Goal: Task Accomplishment & Management: Manage account settings

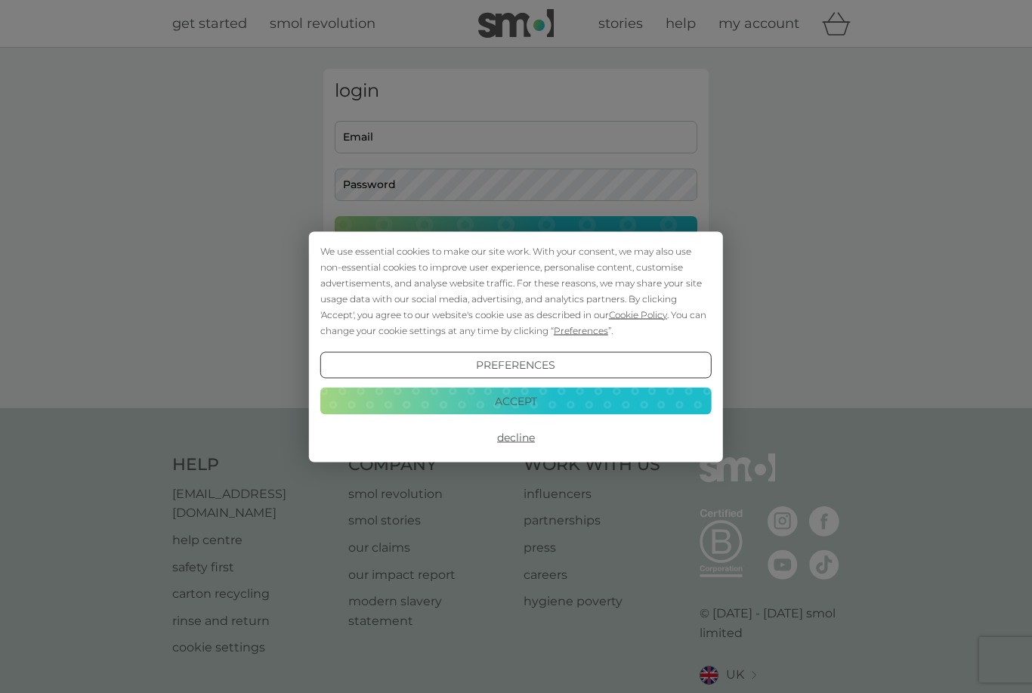
click at [524, 435] on button "Decline" at bounding box center [515, 437] width 391 height 27
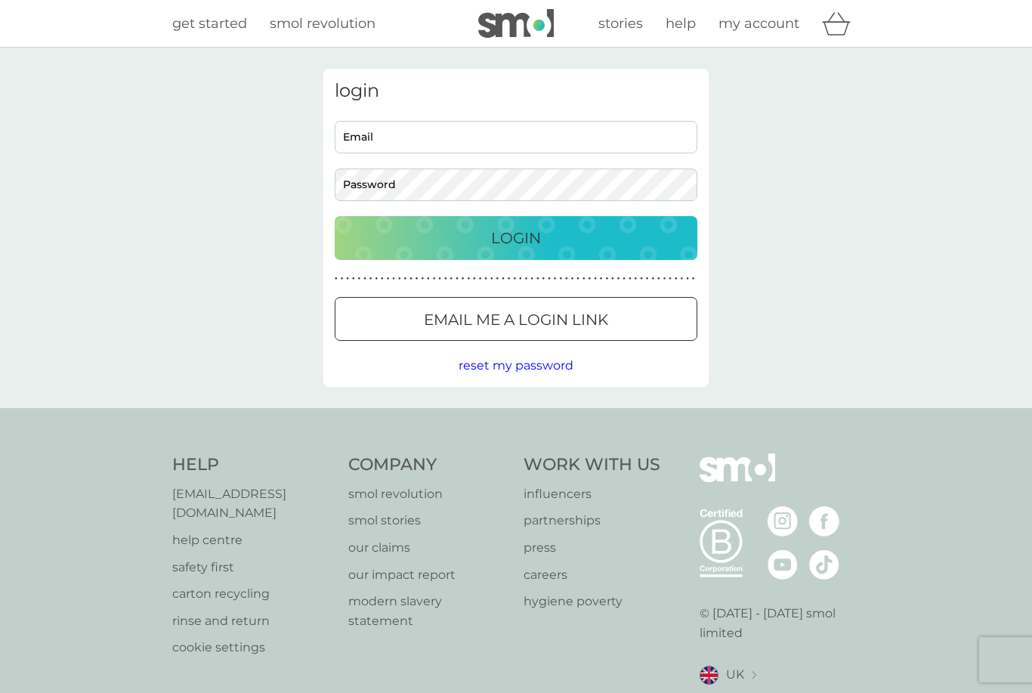
click at [554, 222] on button "Login" at bounding box center [516, 238] width 363 height 44
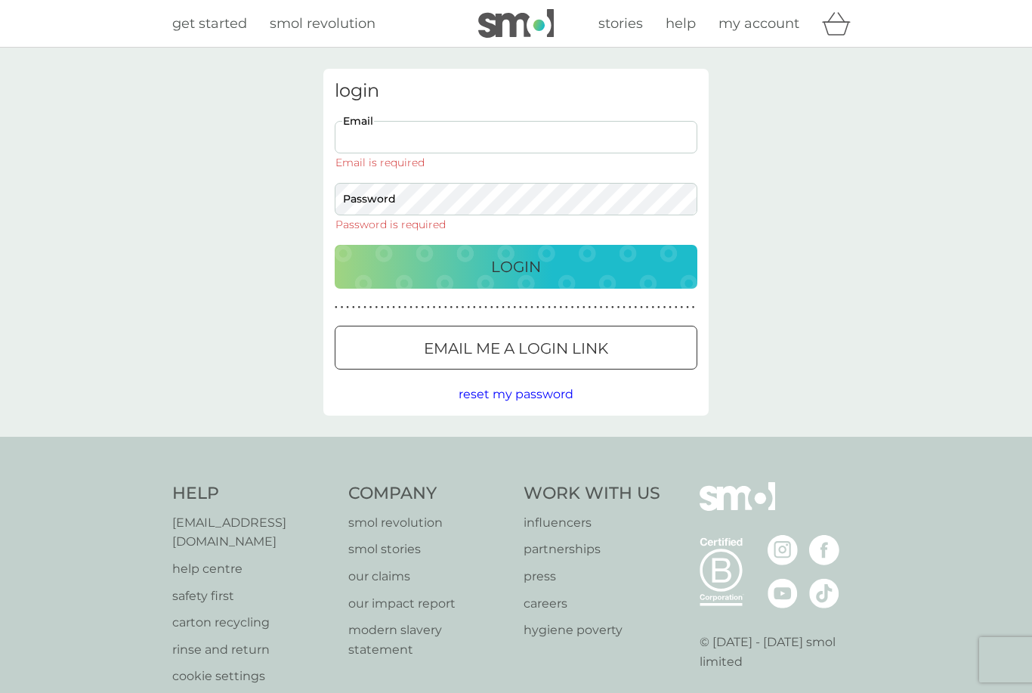
type input "barnowl56@me.com"
click at [516, 245] on button "Login" at bounding box center [516, 267] width 363 height 44
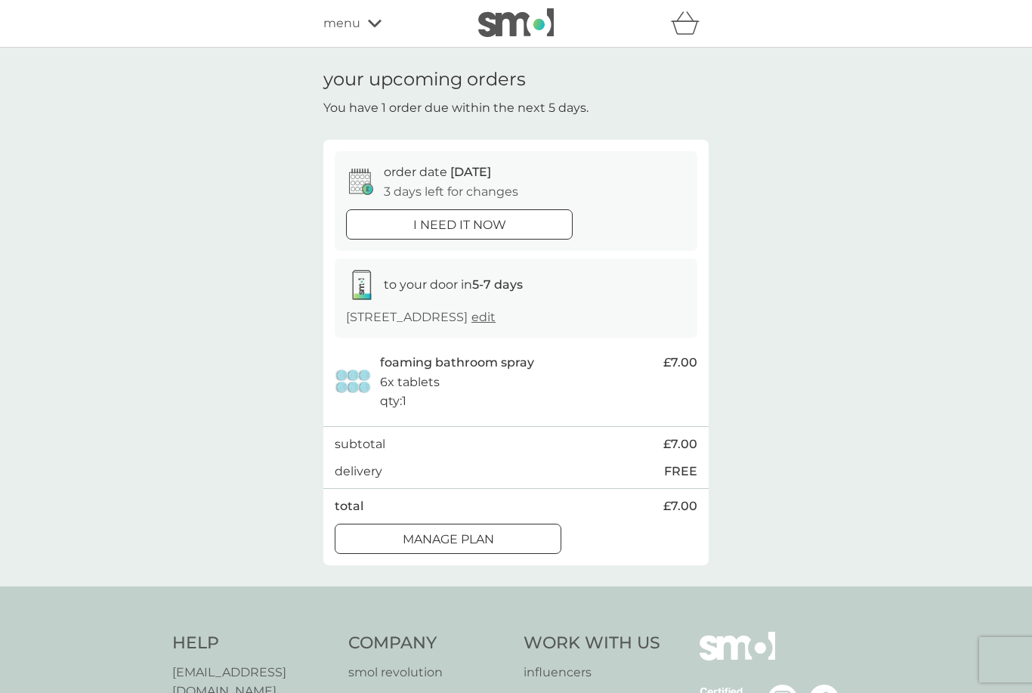
click at [469, 547] on div at bounding box center [448, 539] width 54 height 16
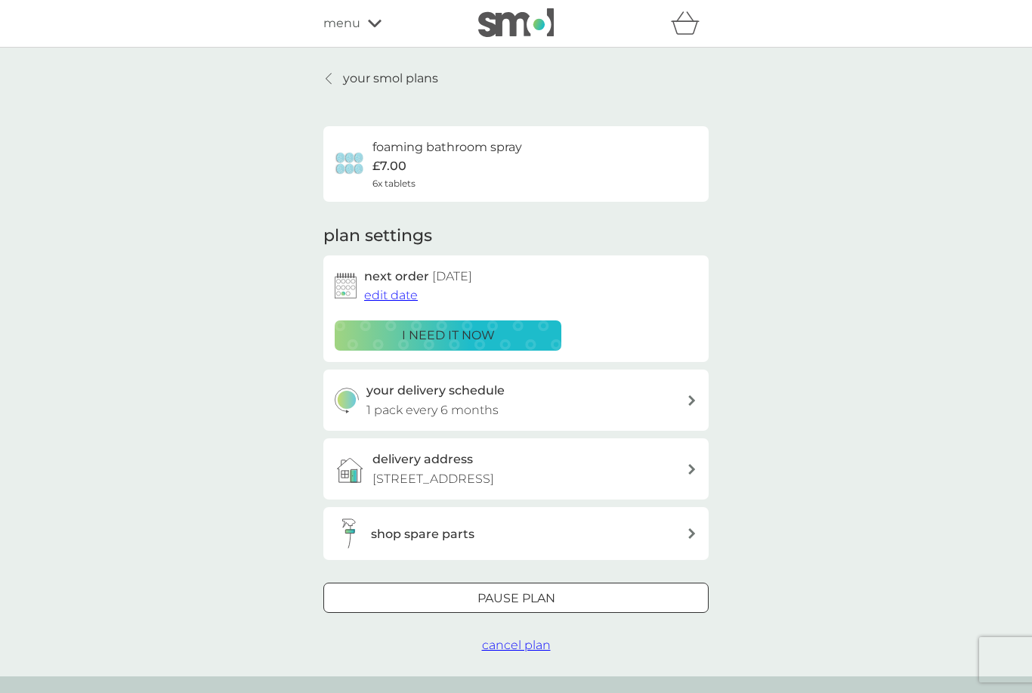
click at [695, 399] on div at bounding box center [692, 400] width 12 height 11
select select "6"
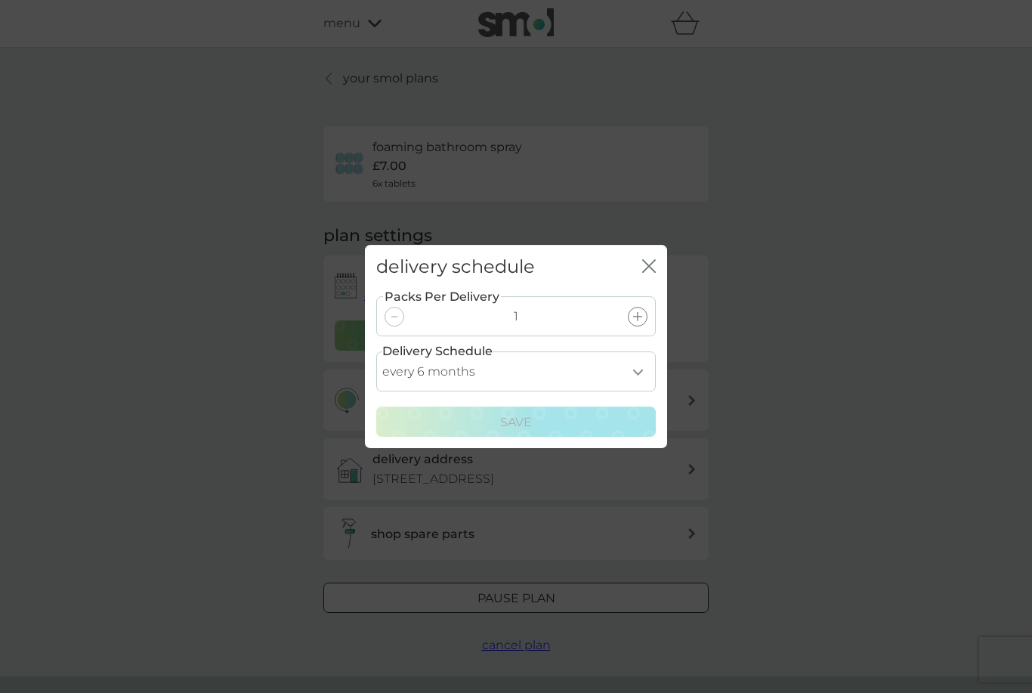
click at [655, 271] on icon "close" at bounding box center [649, 266] width 14 height 14
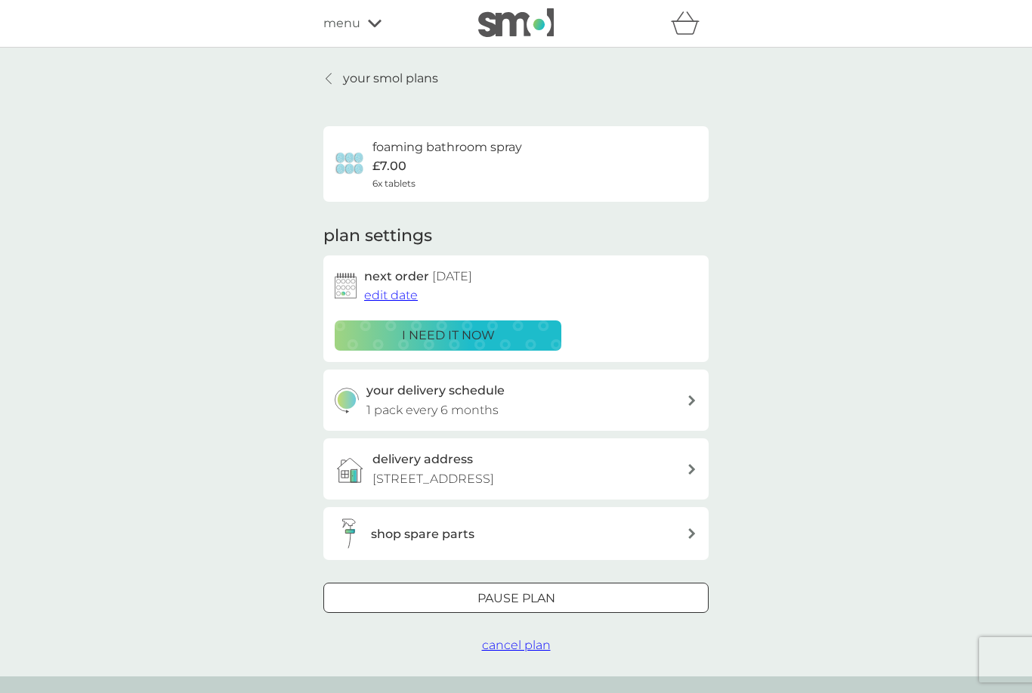
click at [401, 300] on span "edit date" at bounding box center [391, 295] width 54 height 14
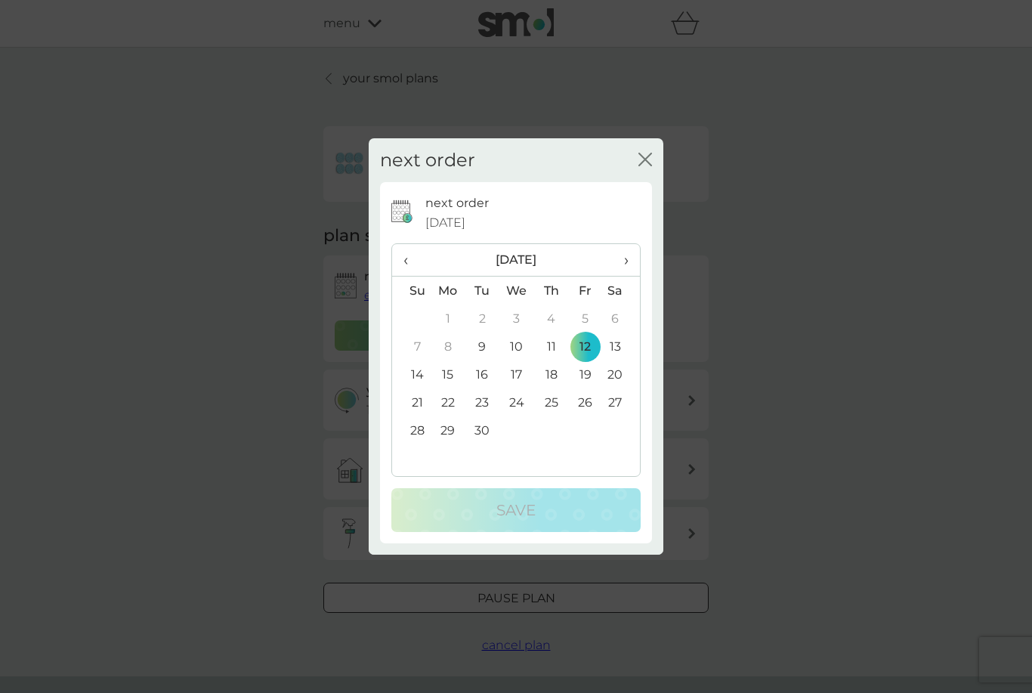
click at [630, 257] on th "›" at bounding box center [621, 260] width 38 height 32
click at [629, 254] on span "›" at bounding box center [621, 260] width 15 height 32
click at [631, 254] on th "›" at bounding box center [621, 260] width 38 height 32
click at [521, 432] on td "31" at bounding box center [517, 430] width 35 height 28
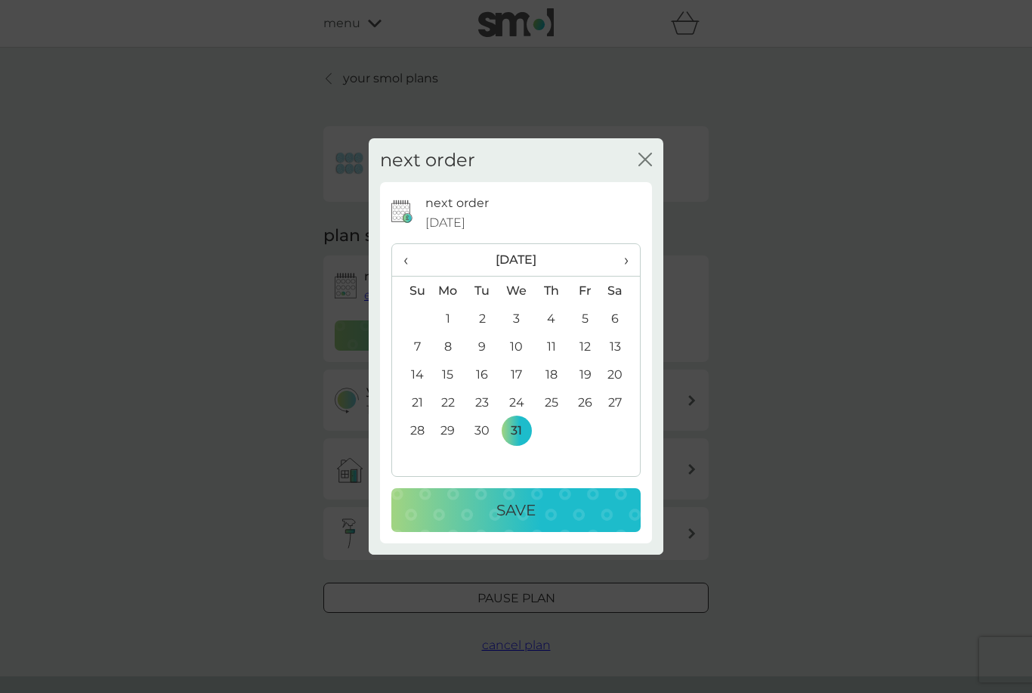
click at [528, 503] on p "Save" at bounding box center [516, 510] width 39 height 24
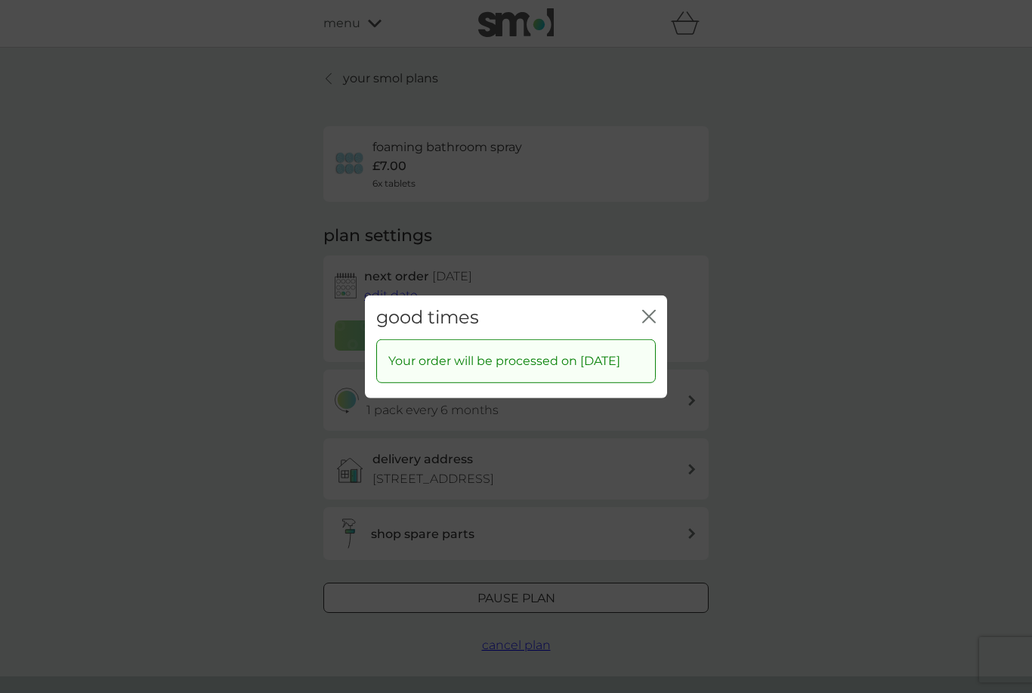
click at [645, 311] on icon "close" at bounding box center [649, 316] width 14 height 14
